Goal: Transaction & Acquisition: Book appointment/travel/reservation

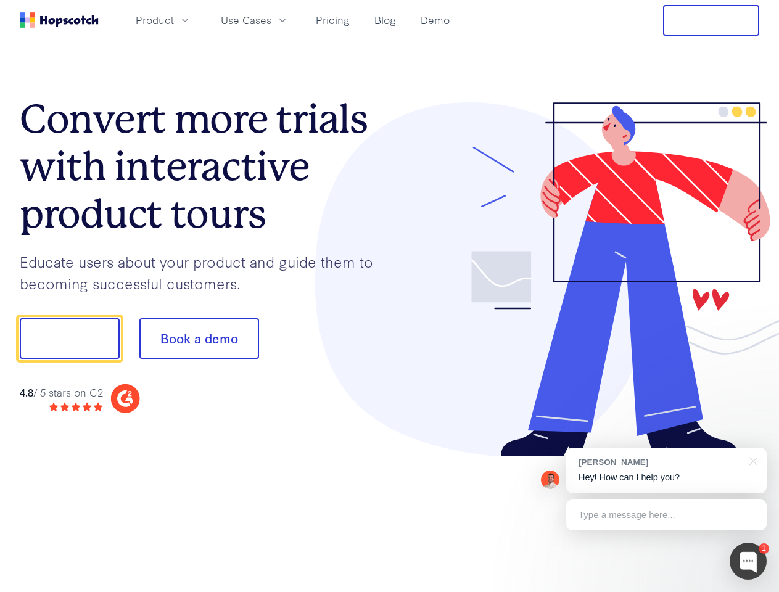
click at [390, 296] on div at bounding box center [575, 279] width 370 height 354
click at [174, 20] on span "Product" at bounding box center [155, 19] width 38 height 15
click at [271, 20] on span "Use Cases" at bounding box center [246, 19] width 51 height 15
click at [711, 20] on button "Free Trial" at bounding box center [711, 20] width 96 height 31
click at [69, 338] on button "Show me!" at bounding box center [70, 338] width 100 height 41
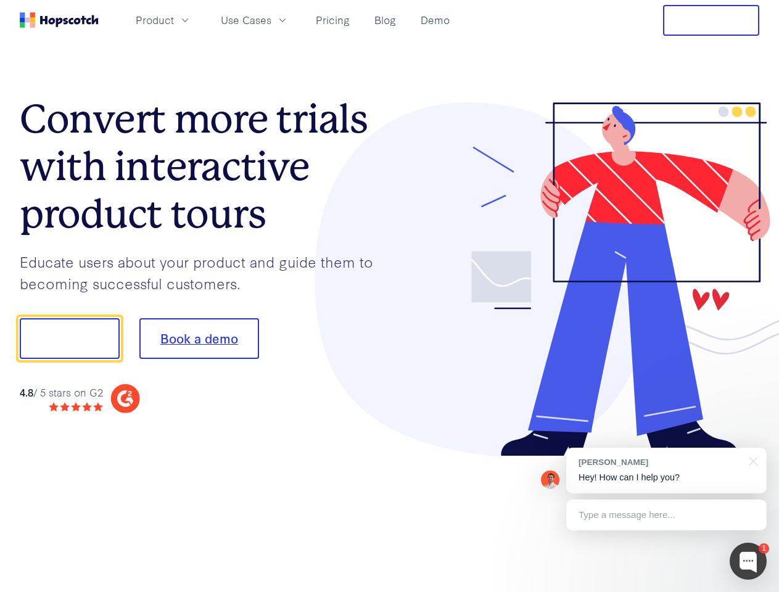
click at [198, 338] on button "Book a demo" at bounding box center [199, 338] width 120 height 41
click at [748, 561] on div at bounding box center [747, 560] width 37 height 37
click at [666, 470] on div "[PERSON_NAME] Hey! How can I help you?" at bounding box center [666, 471] width 200 height 46
click at [751, 460] on div at bounding box center [650, 336] width 231 height 411
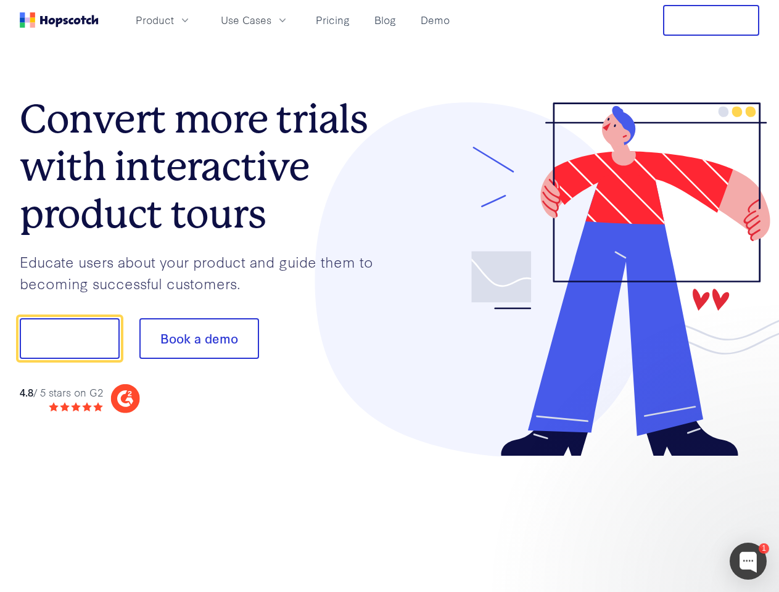
click at [666, 515] on div at bounding box center [650, 420] width 231 height 246
